Goal: Task Accomplishment & Management: Use online tool/utility

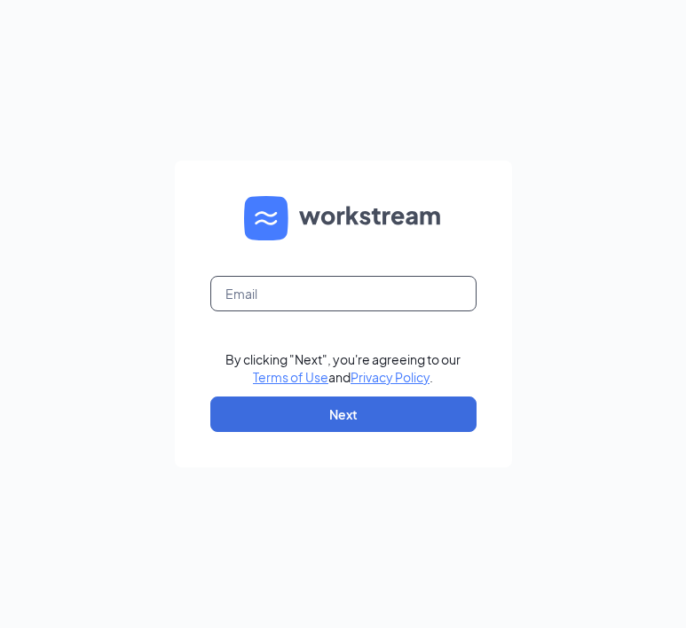
click at [337, 282] on input "text" at bounding box center [343, 293] width 266 height 35
type input "[PERSON_NAME][EMAIL_ADDRESS][DOMAIN_NAME]"
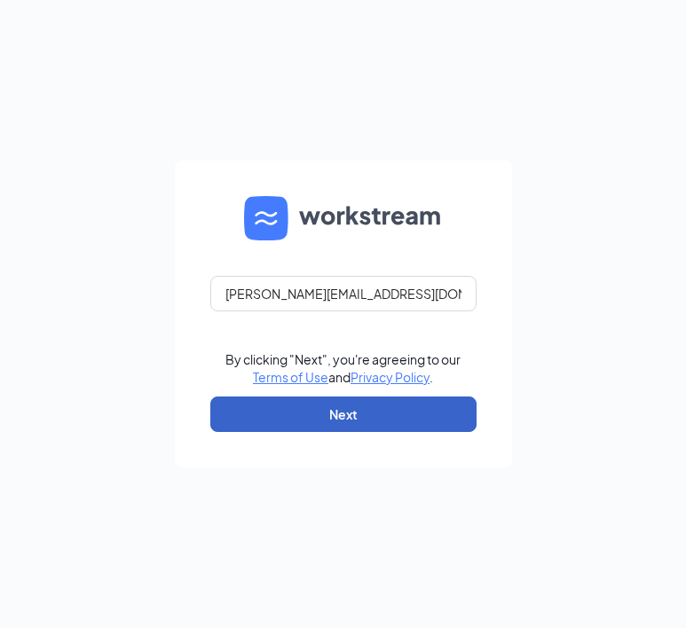
click at [325, 409] on button "Next" at bounding box center [343, 414] width 266 height 35
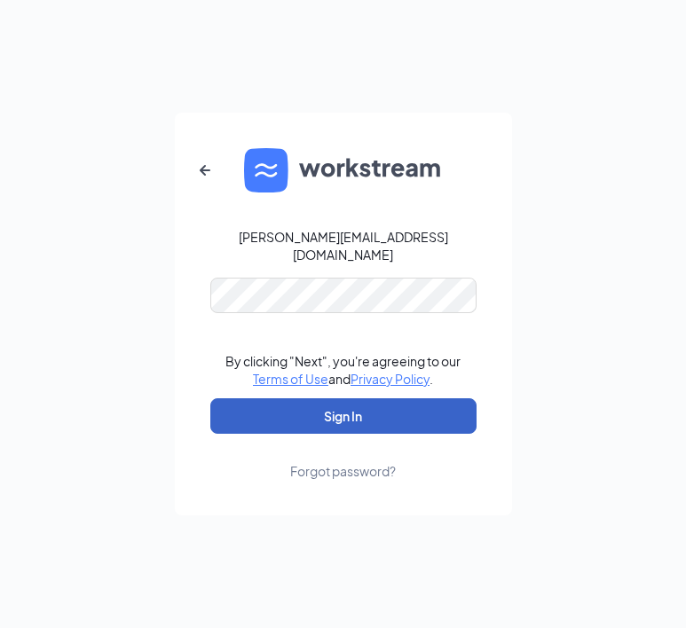
click at [359, 399] on button "Sign In" at bounding box center [343, 415] width 266 height 35
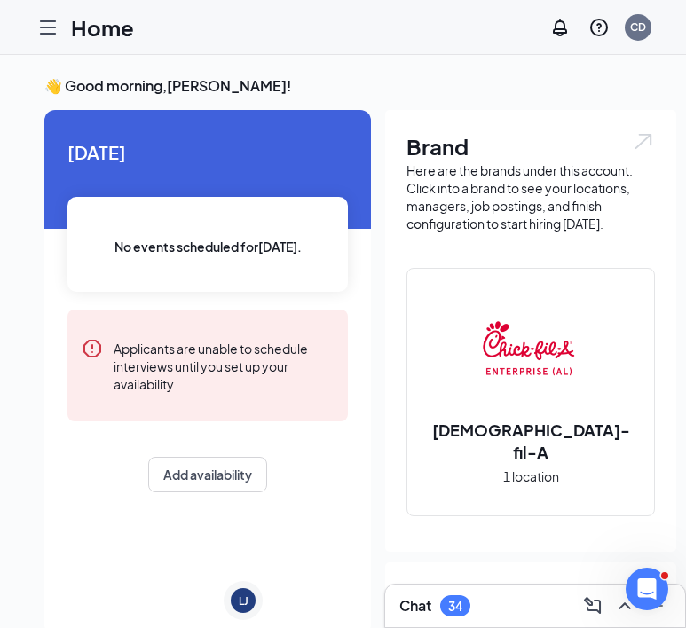
click at [57, 31] on icon "Hamburger" at bounding box center [47, 27] width 21 height 21
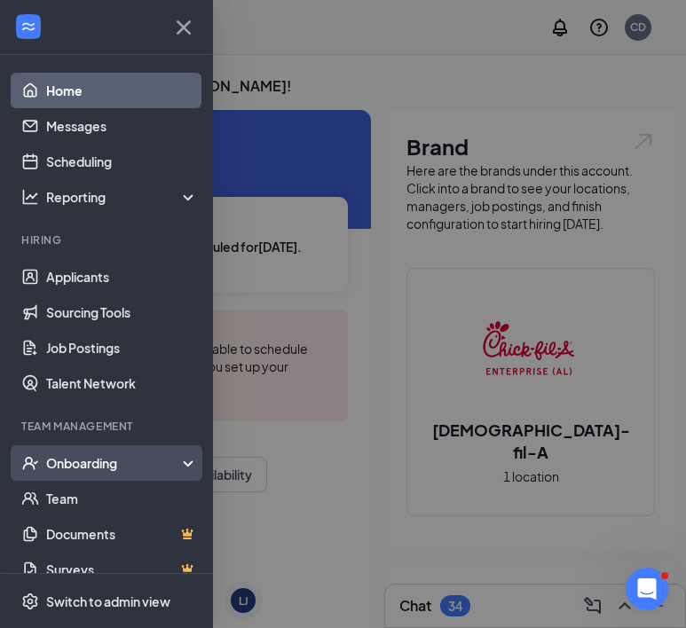
click at [85, 456] on div "Onboarding" at bounding box center [114, 463] width 137 height 18
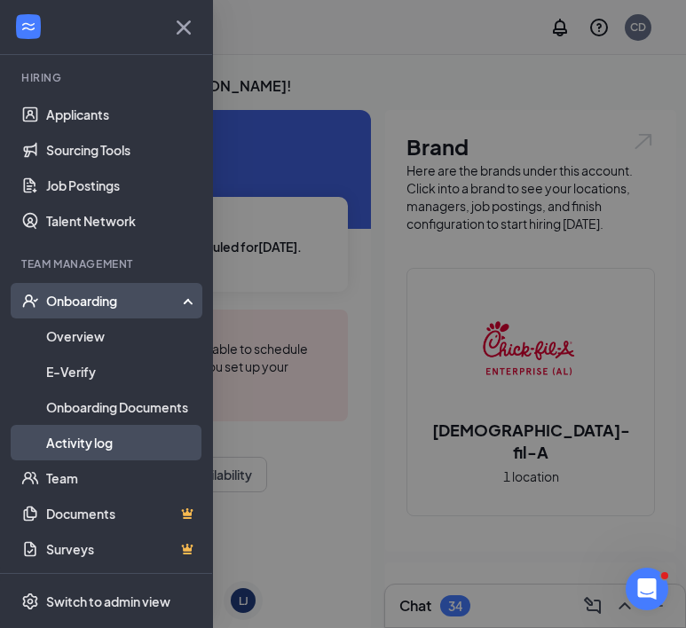
scroll to position [163, 0]
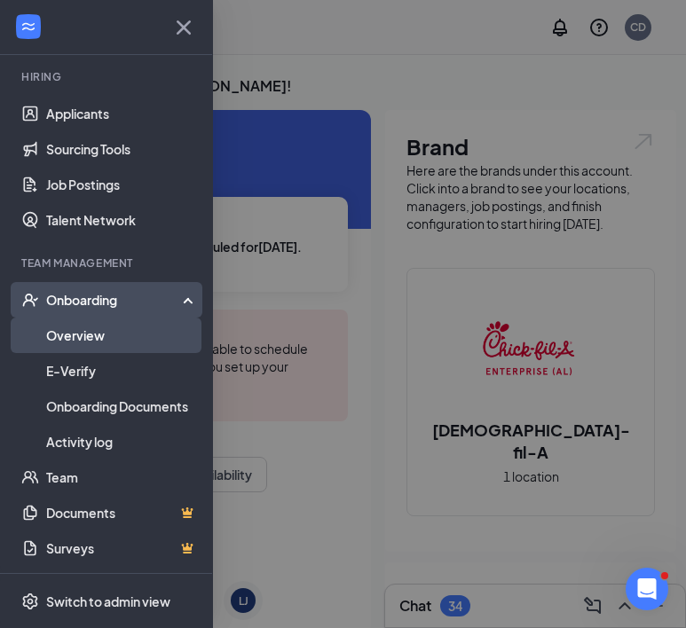
click at [75, 343] on link "Overview" at bounding box center [122, 335] width 152 height 35
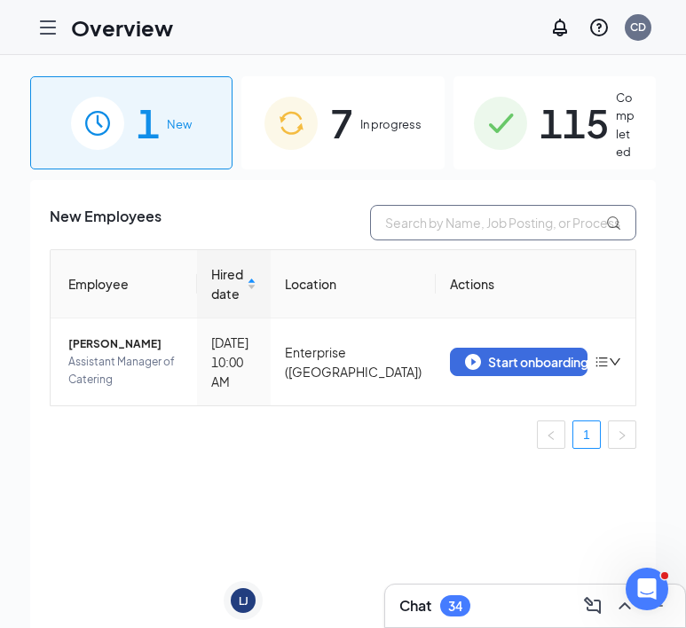
click at [444, 219] on input "text" at bounding box center [503, 222] width 266 height 35
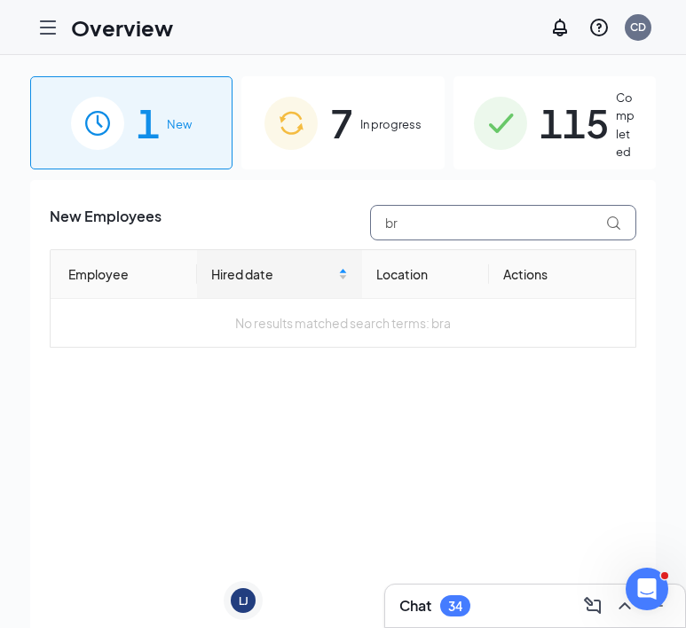
type input "b"
click at [388, 147] on div "7 In progress" at bounding box center [342, 122] width 202 height 93
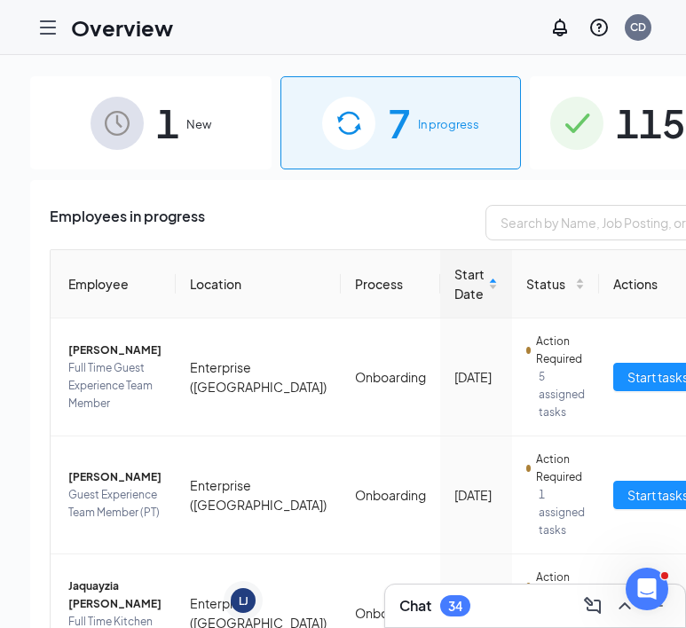
click at [616, 112] on span "115" at bounding box center [650, 122] width 69 height 61
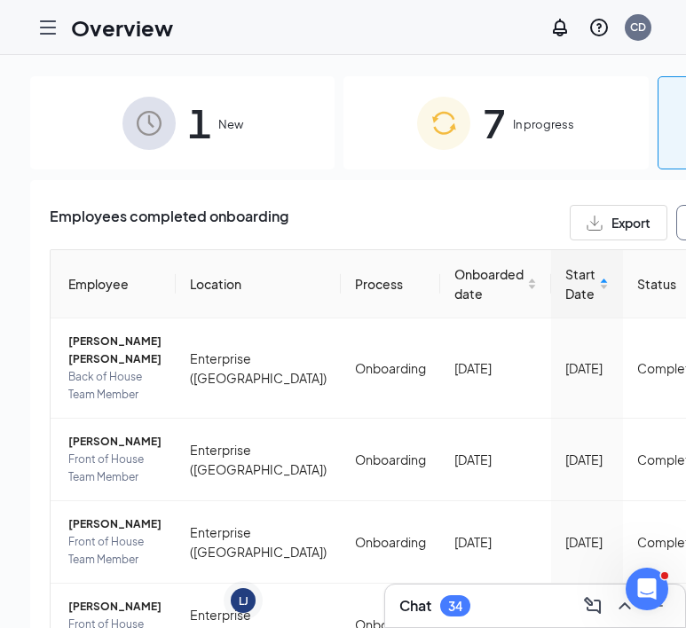
type input "bra"
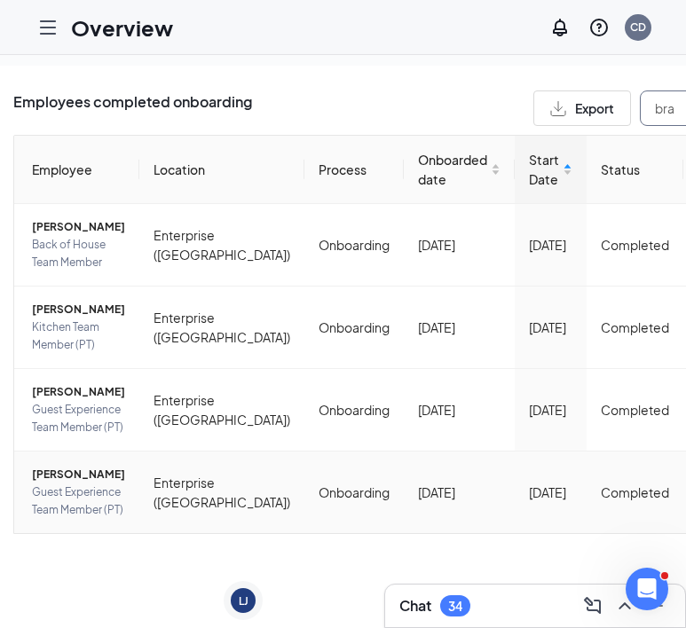
scroll to position [0, 10]
